Goal: Task Accomplishment & Management: Complete application form

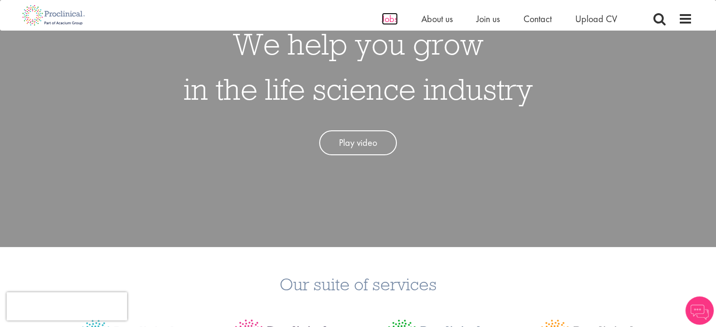
click at [392, 20] on span "Jobs" at bounding box center [390, 19] width 16 height 12
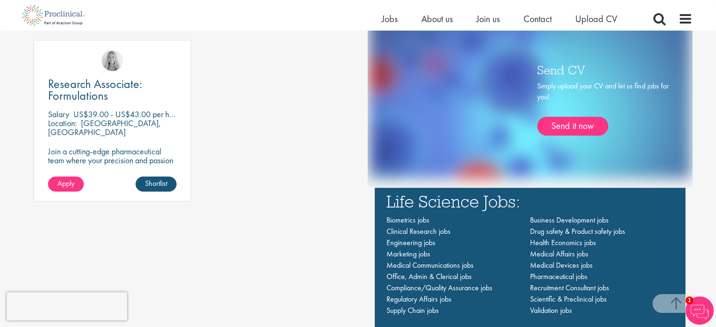
scroll to position [565, 0]
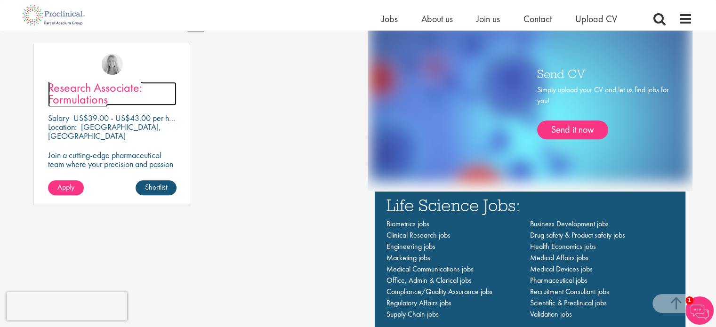
click at [62, 96] on span "Research Associate: Formulations" at bounding box center [95, 94] width 94 height 28
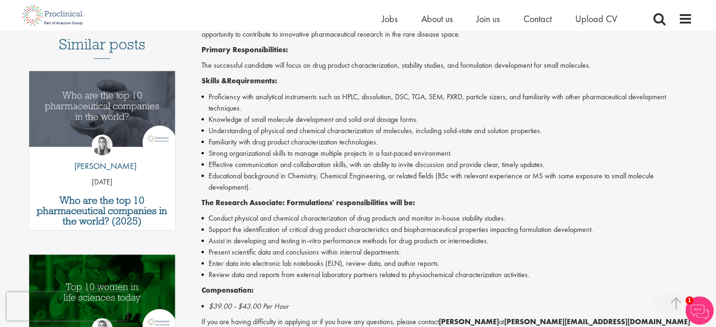
scroll to position [272, 0]
